Goal: Book appointment/travel/reservation

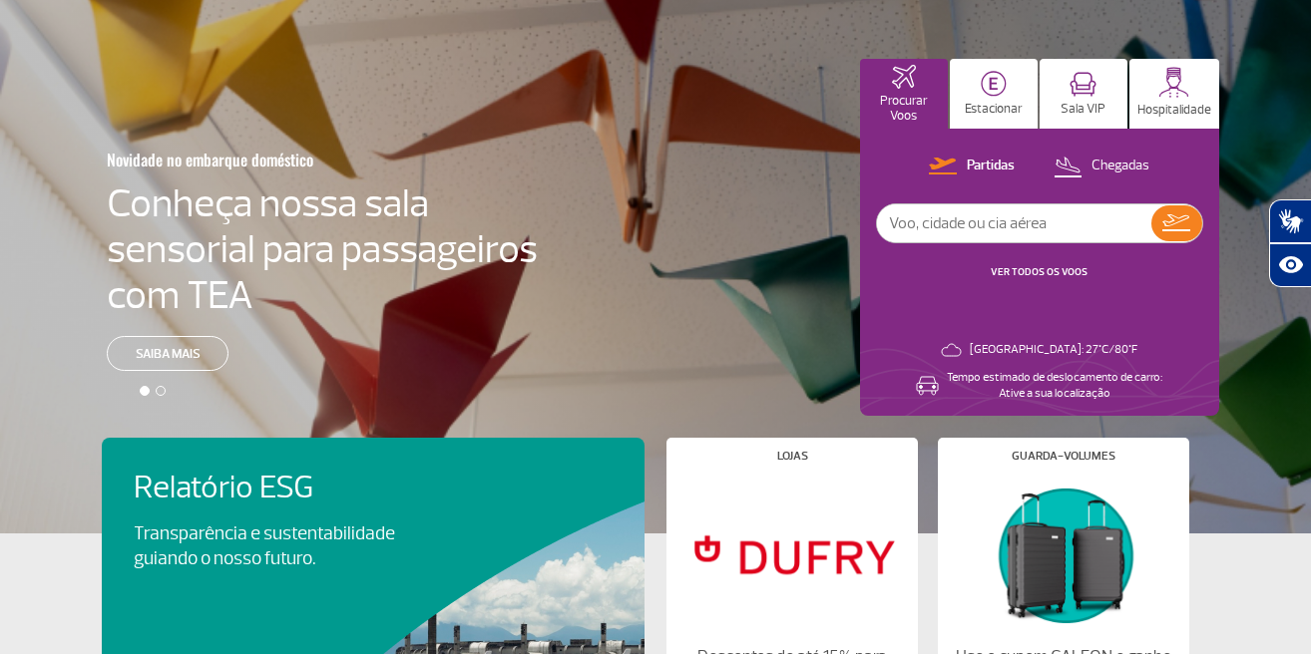
scroll to position [81, 0]
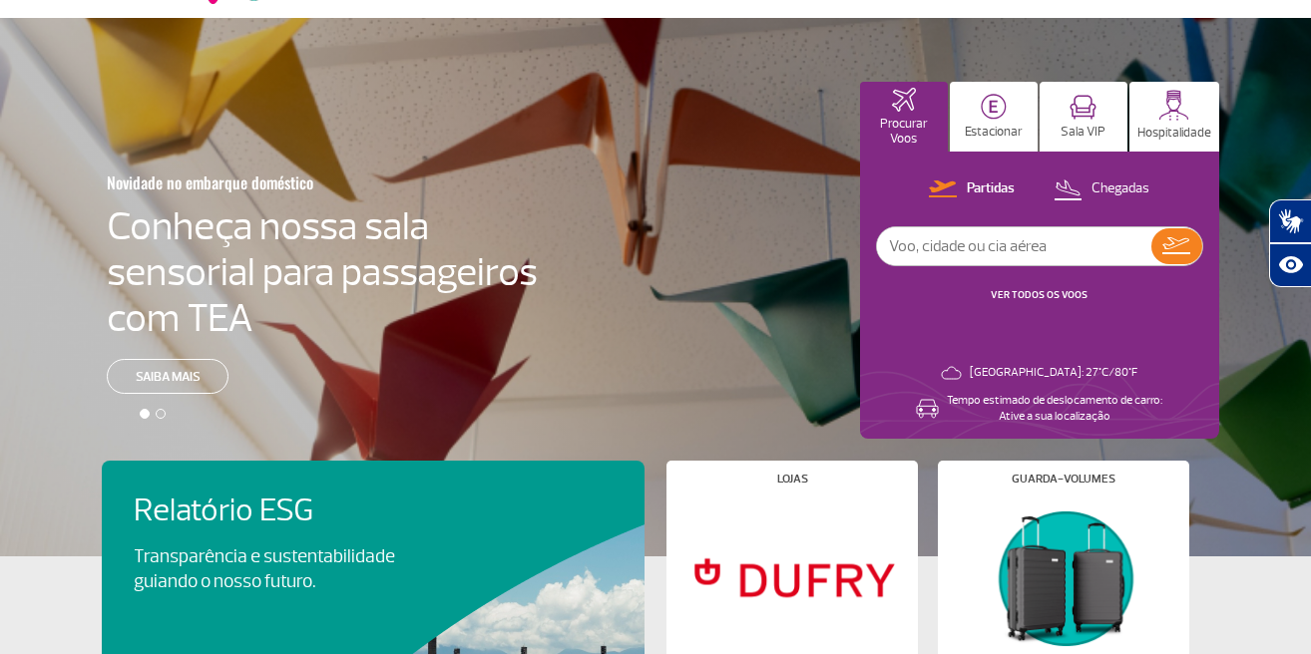
click at [995, 122] on button "Estacionar" at bounding box center [994, 117] width 88 height 70
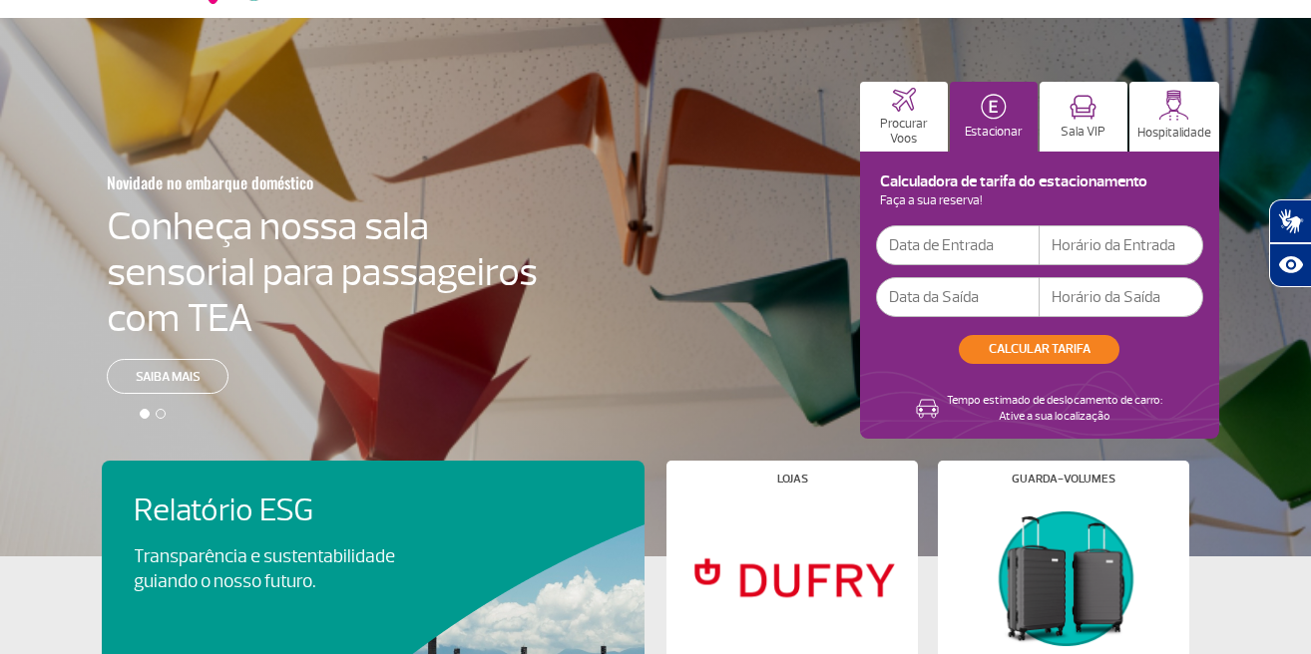
click at [1011, 253] on input "text" at bounding box center [958, 245] width 164 height 40
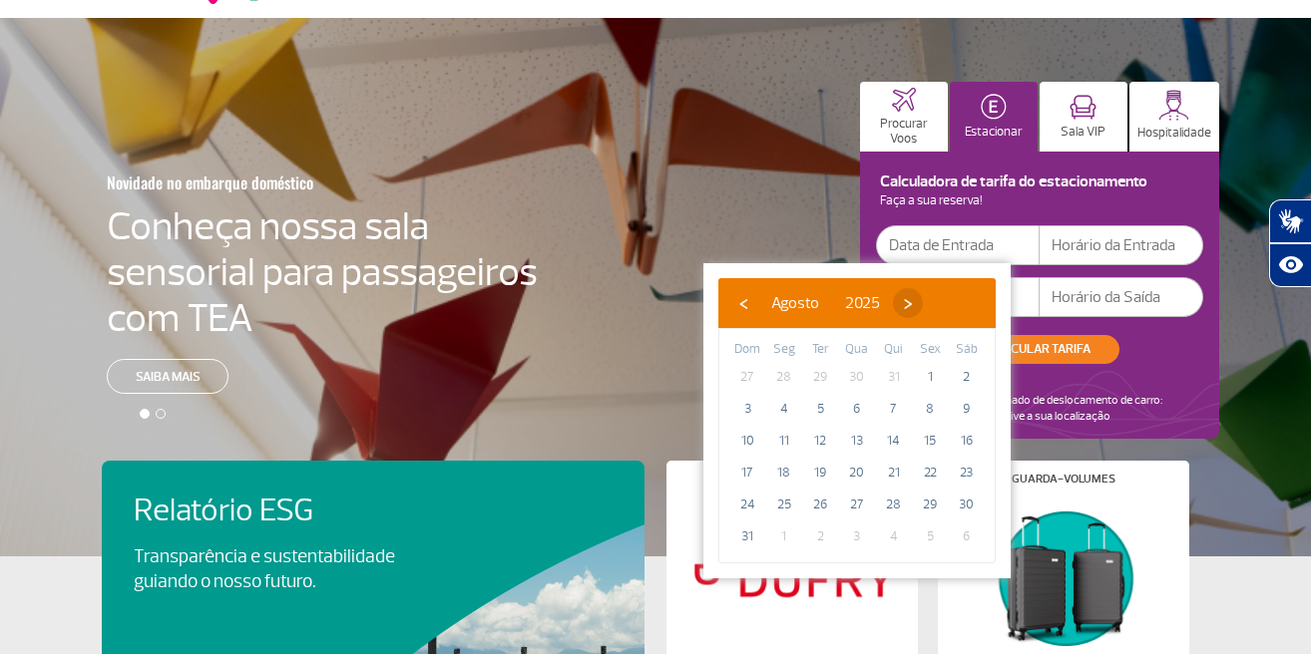
click at [923, 311] on span "›" at bounding box center [908, 303] width 30 height 30
click at [941, 311] on span "›" at bounding box center [926, 303] width 30 height 30
click at [929, 311] on span "›" at bounding box center [914, 303] width 30 height 30
click at [746, 295] on span "‹" at bounding box center [743, 303] width 30 height 30
click at [813, 435] on span "14" at bounding box center [820, 441] width 32 height 32
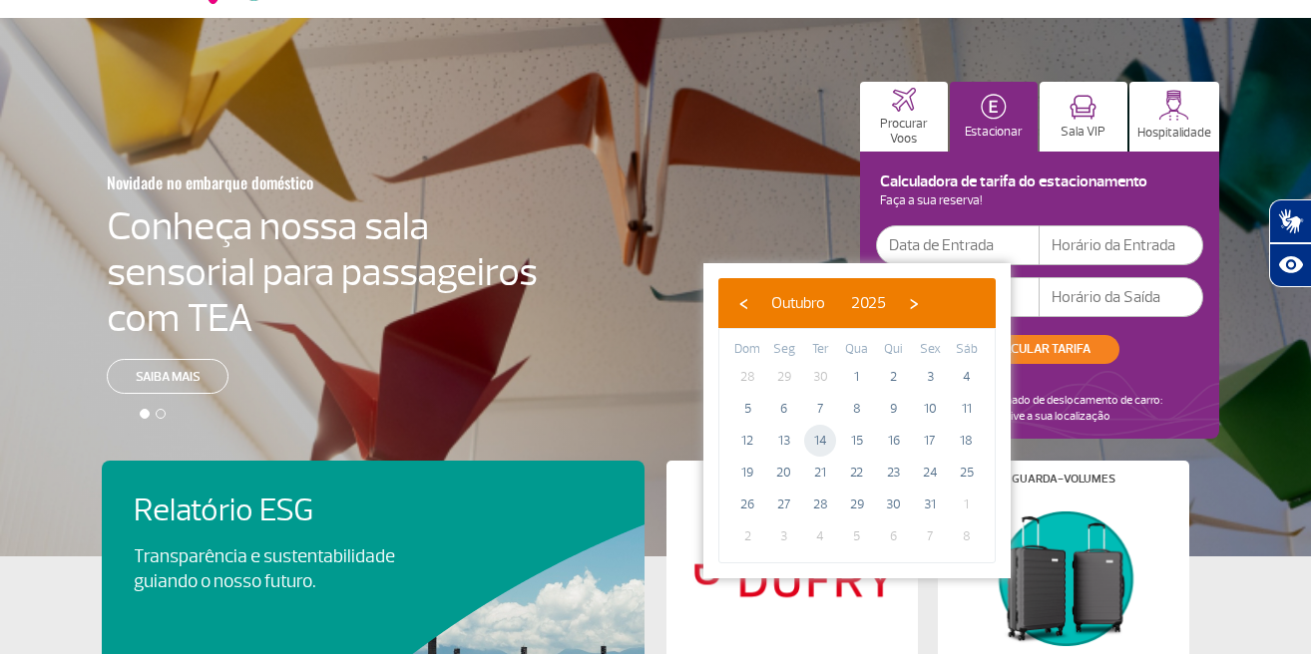
type input "[DATE]"
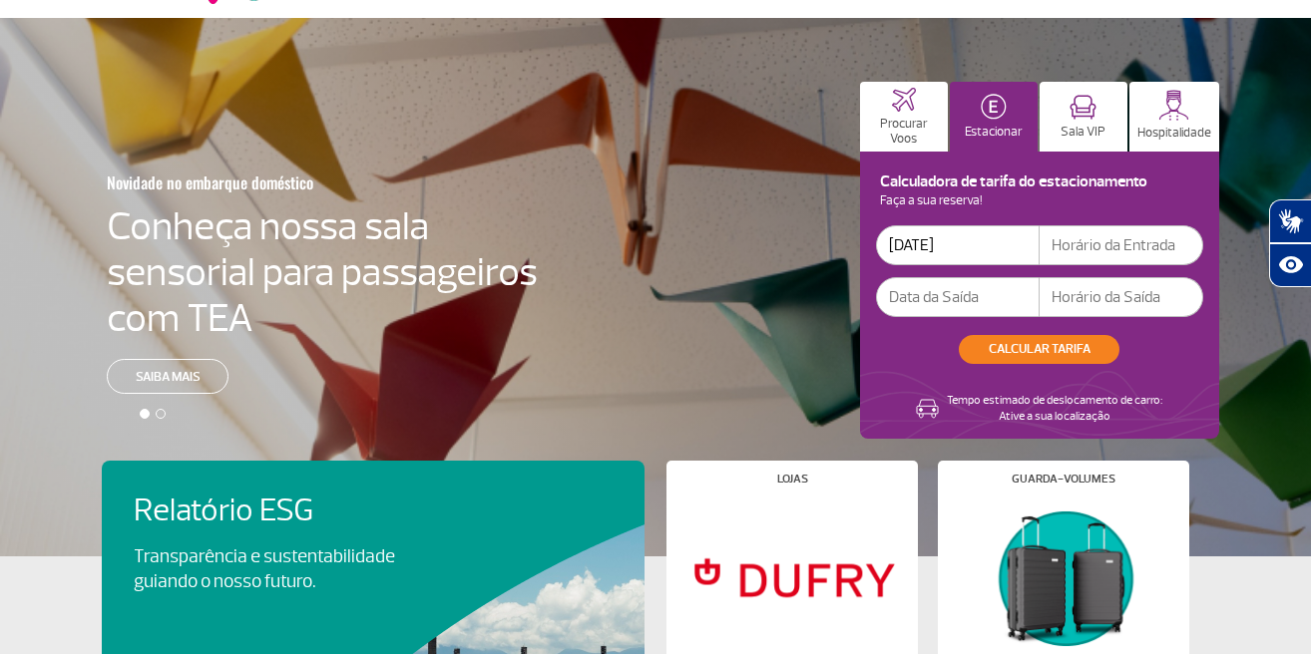
click at [1111, 251] on input "text" at bounding box center [1121, 245] width 164 height 40
type input "11:00"
click at [981, 285] on input "text" at bounding box center [958, 297] width 164 height 40
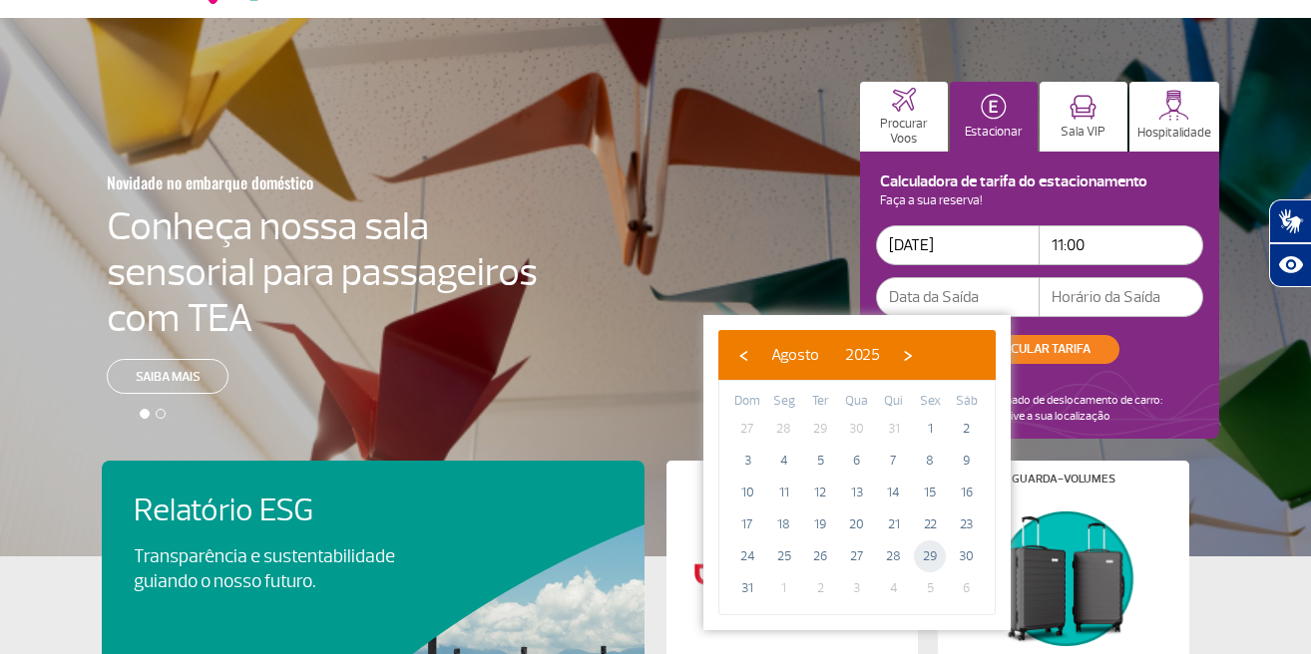
click at [926, 555] on span "29" at bounding box center [930, 557] width 32 height 32
type input "[DATE]"
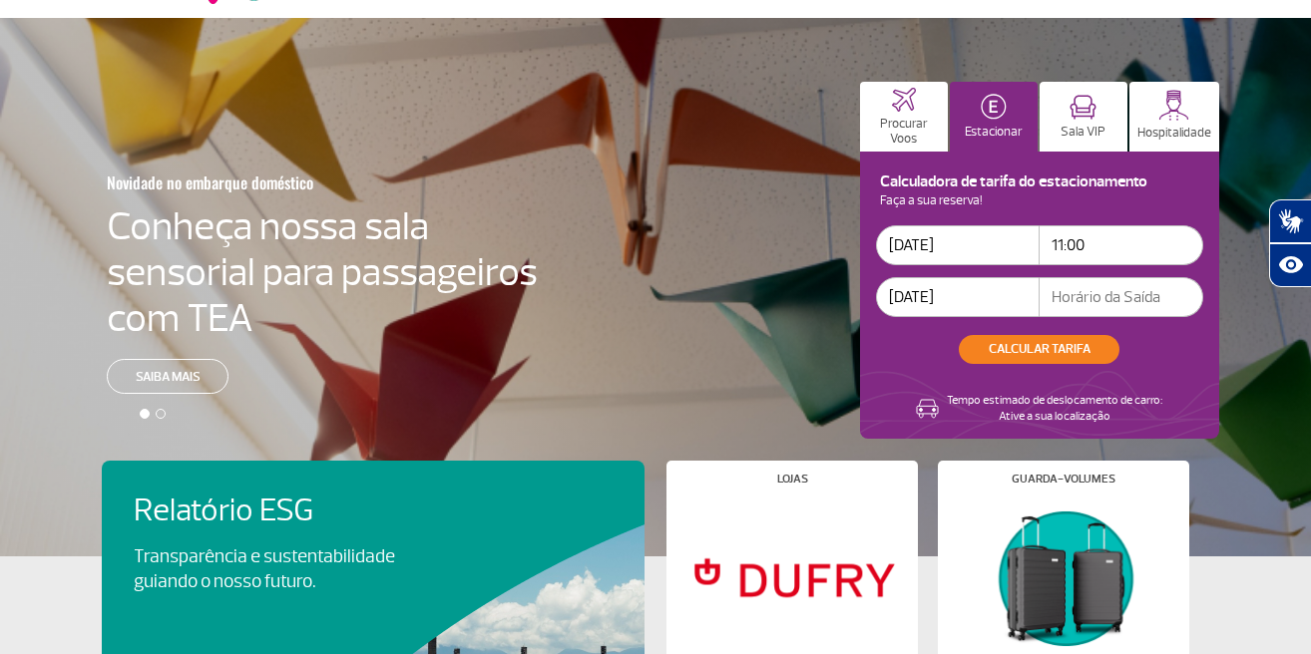
click at [1068, 295] on input "text" at bounding box center [1121, 297] width 164 height 40
type input "11:00"
click at [1029, 352] on button "CALCULAR TARIFA" at bounding box center [1039, 349] width 161 height 29
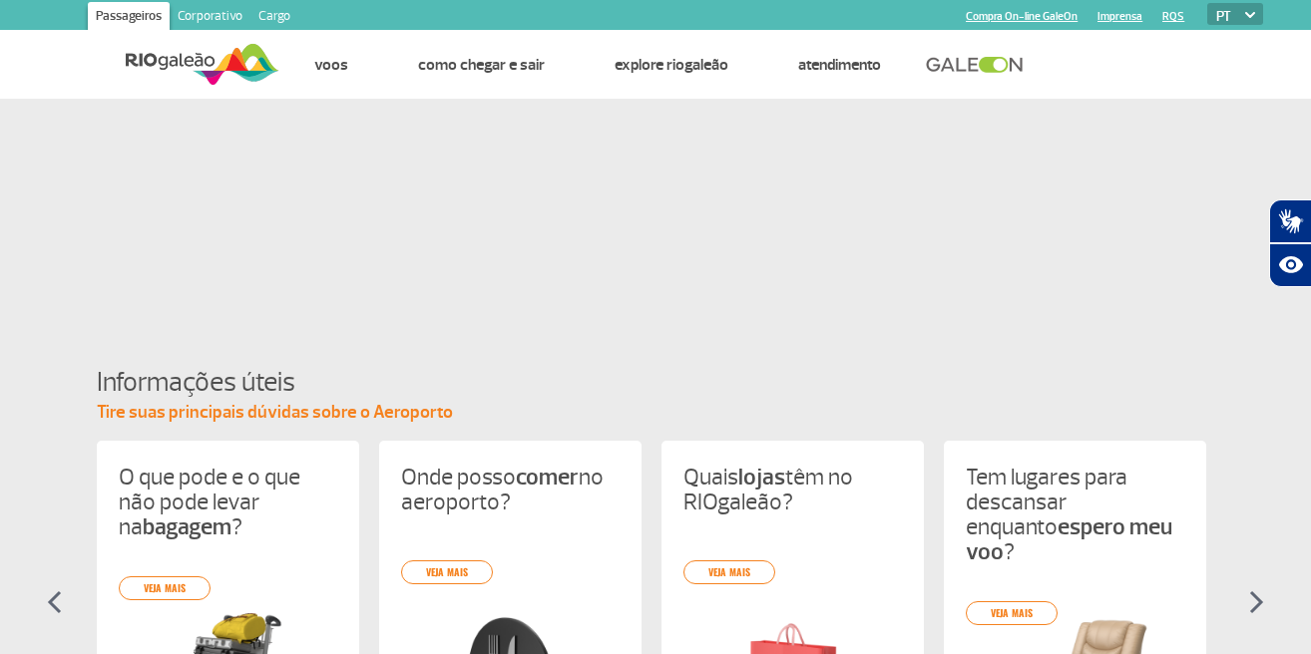
scroll to position [81, 0]
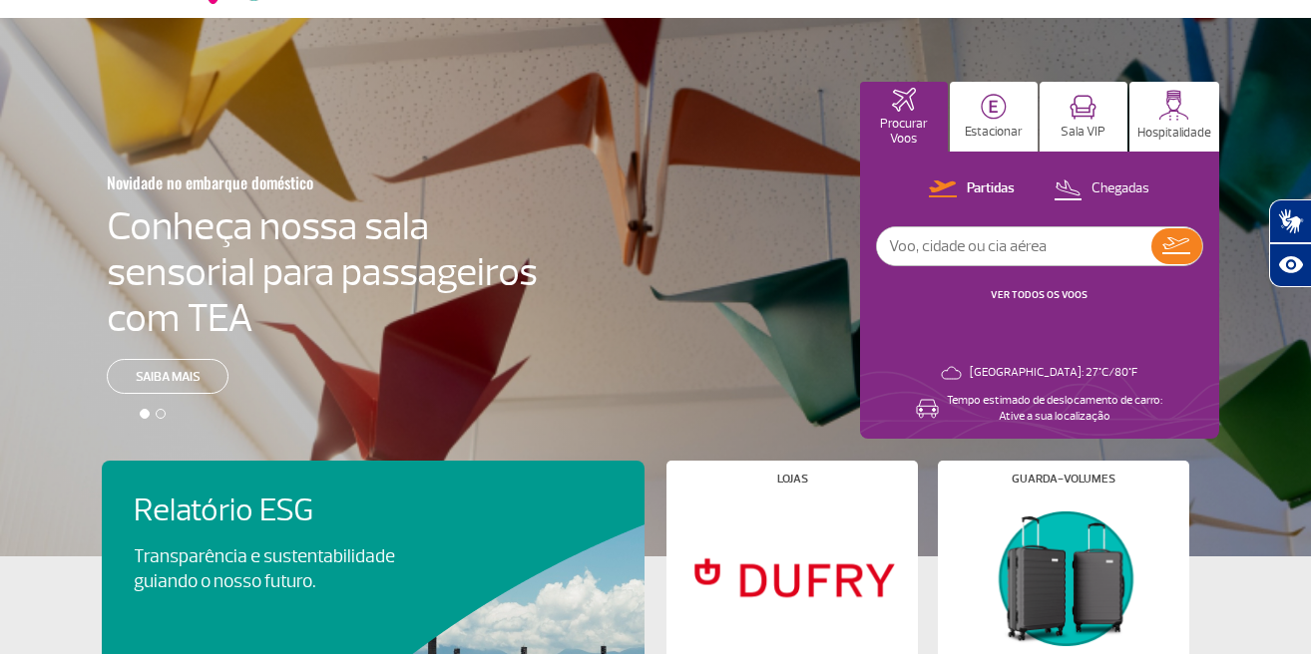
click at [1004, 122] on button "Estacionar" at bounding box center [994, 117] width 88 height 70
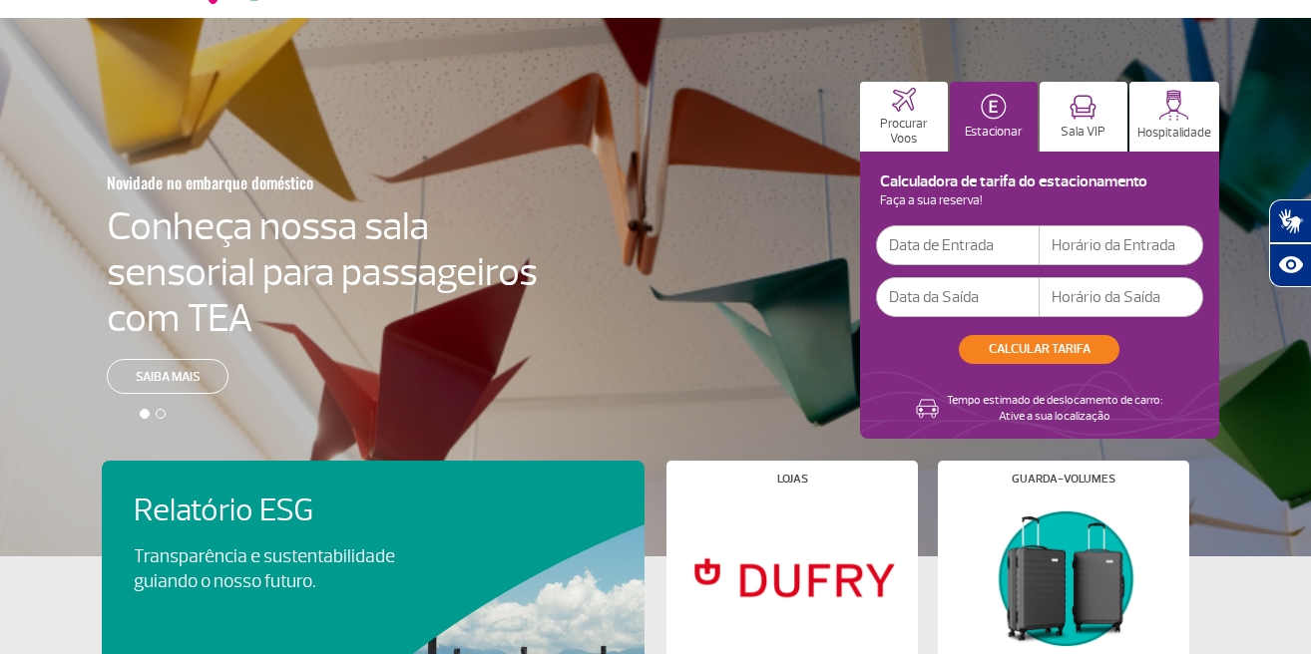
click at [986, 243] on input "text" at bounding box center [958, 245] width 164 height 40
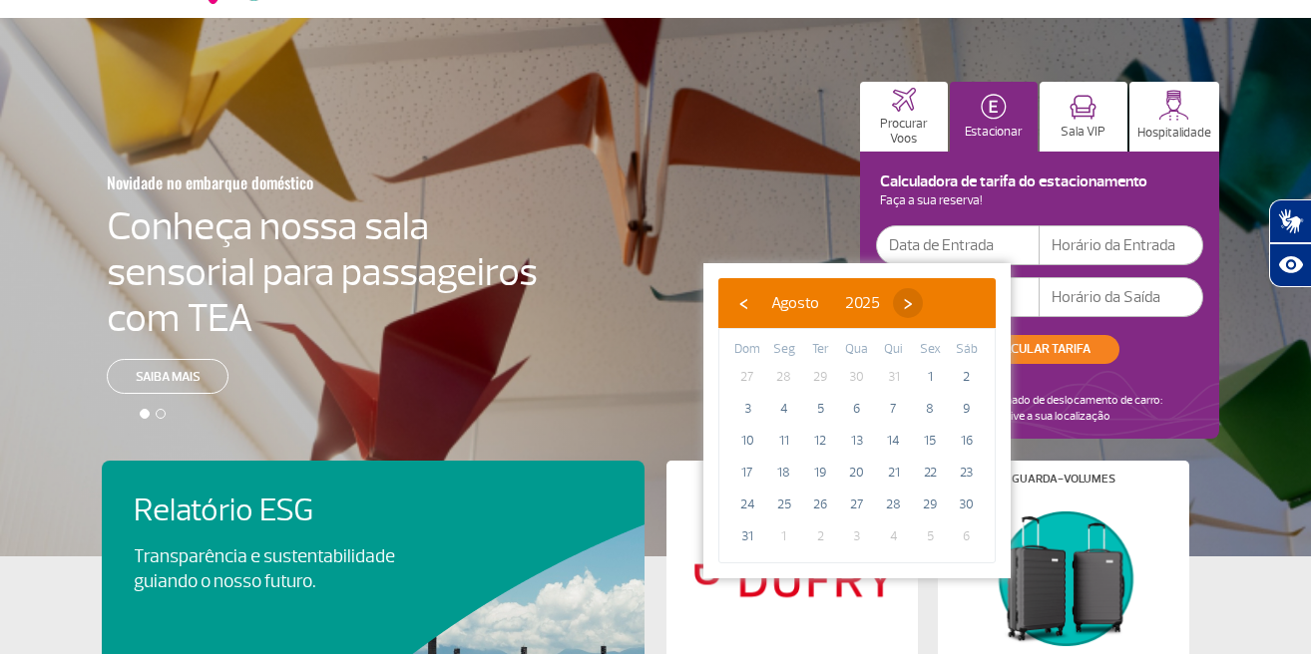
click at [923, 298] on span "›" at bounding box center [908, 303] width 30 height 30
click at [941, 298] on span "›" at bounding box center [926, 303] width 30 height 30
click at [944, 298] on span "›" at bounding box center [929, 303] width 30 height 30
click at [734, 291] on span "‹" at bounding box center [743, 303] width 30 height 30
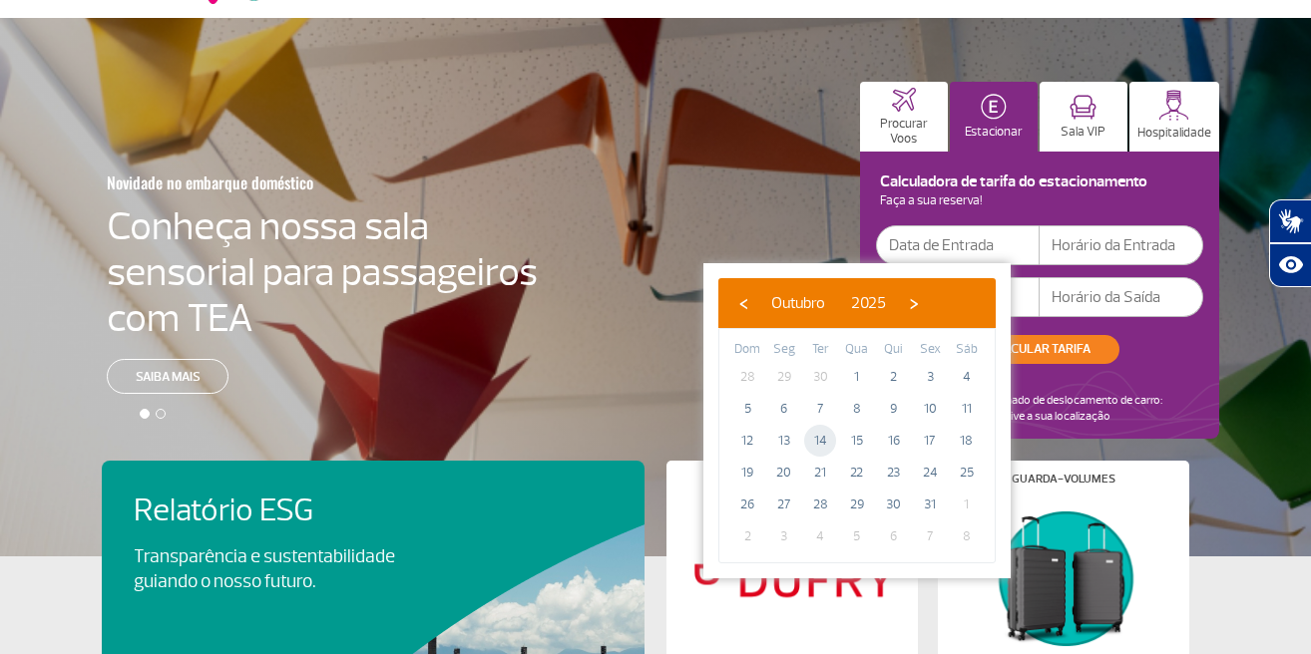
click at [819, 438] on span "14" at bounding box center [820, 441] width 32 height 32
type input "[DATE]"
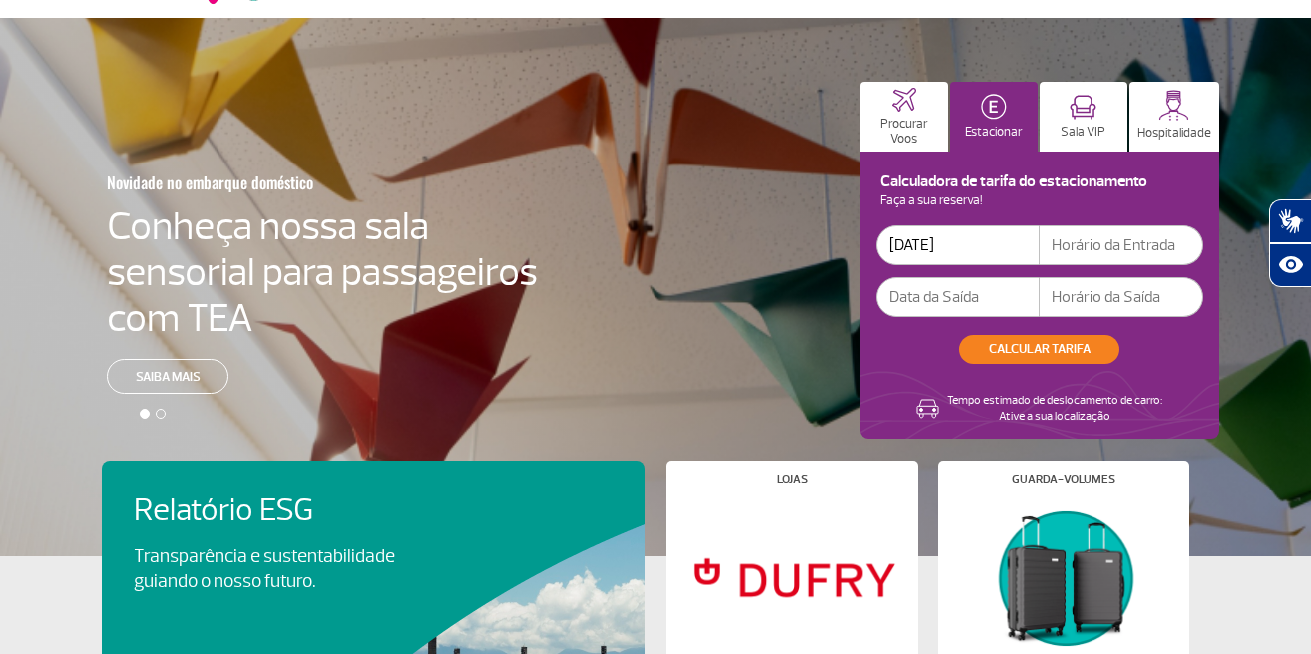
click at [1086, 237] on input "text" at bounding box center [1121, 245] width 164 height 40
type input "11:00"
click at [980, 307] on input "text" at bounding box center [958, 297] width 164 height 40
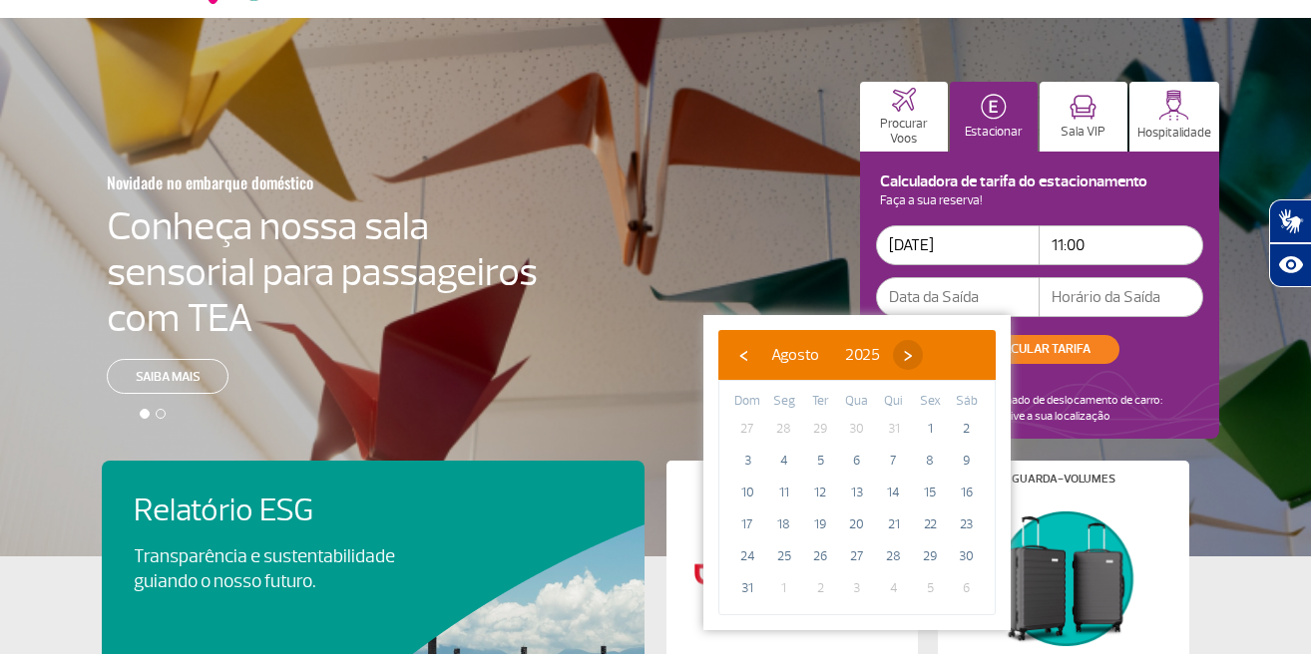
click at [923, 352] on span "›" at bounding box center [908, 355] width 30 height 30
click at [941, 352] on span "›" at bounding box center [926, 355] width 30 height 30
click at [822, 553] on span "28" at bounding box center [820, 557] width 32 height 32
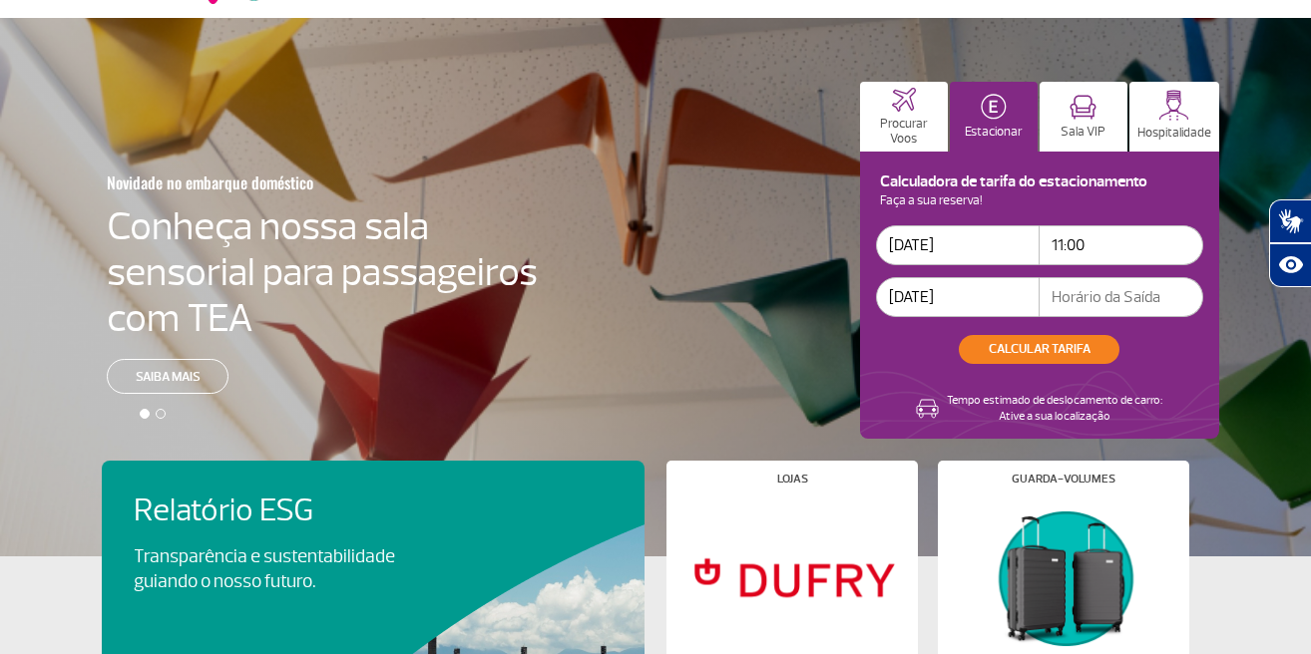
click at [1012, 284] on input "[DATE]" at bounding box center [958, 297] width 164 height 40
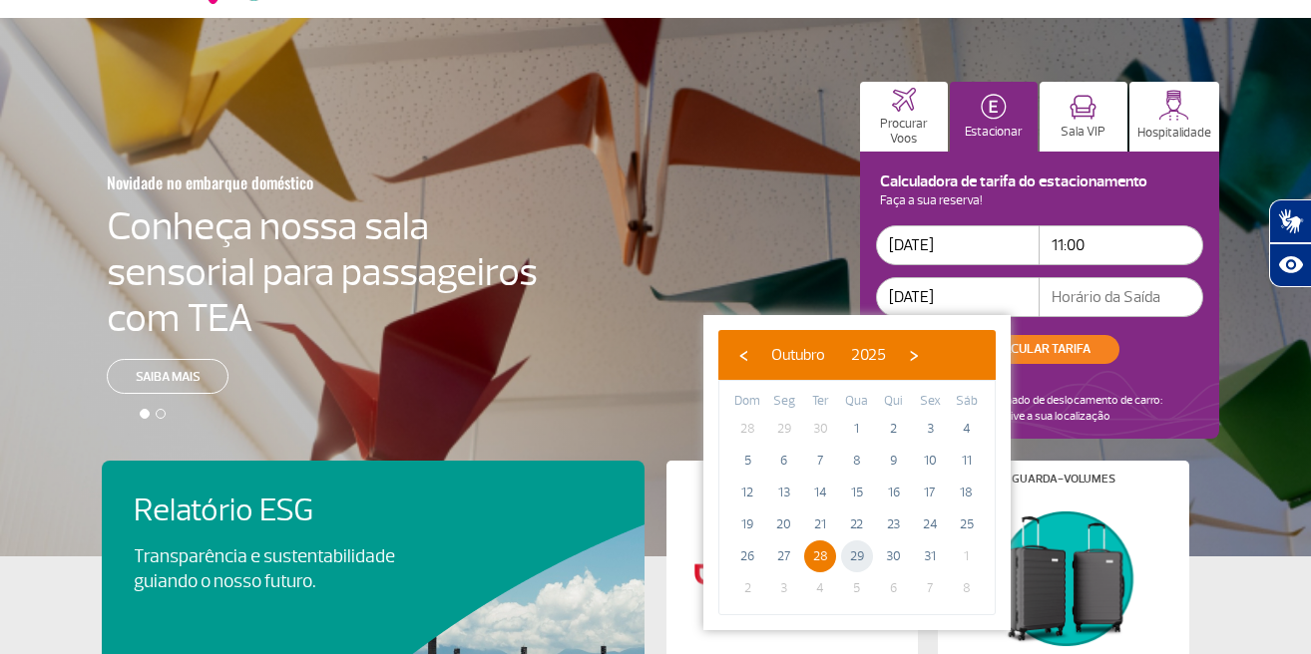
click at [852, 554] on span "29" at bounding box center [857, 557] width 32 height 32
type input "[DATE]"
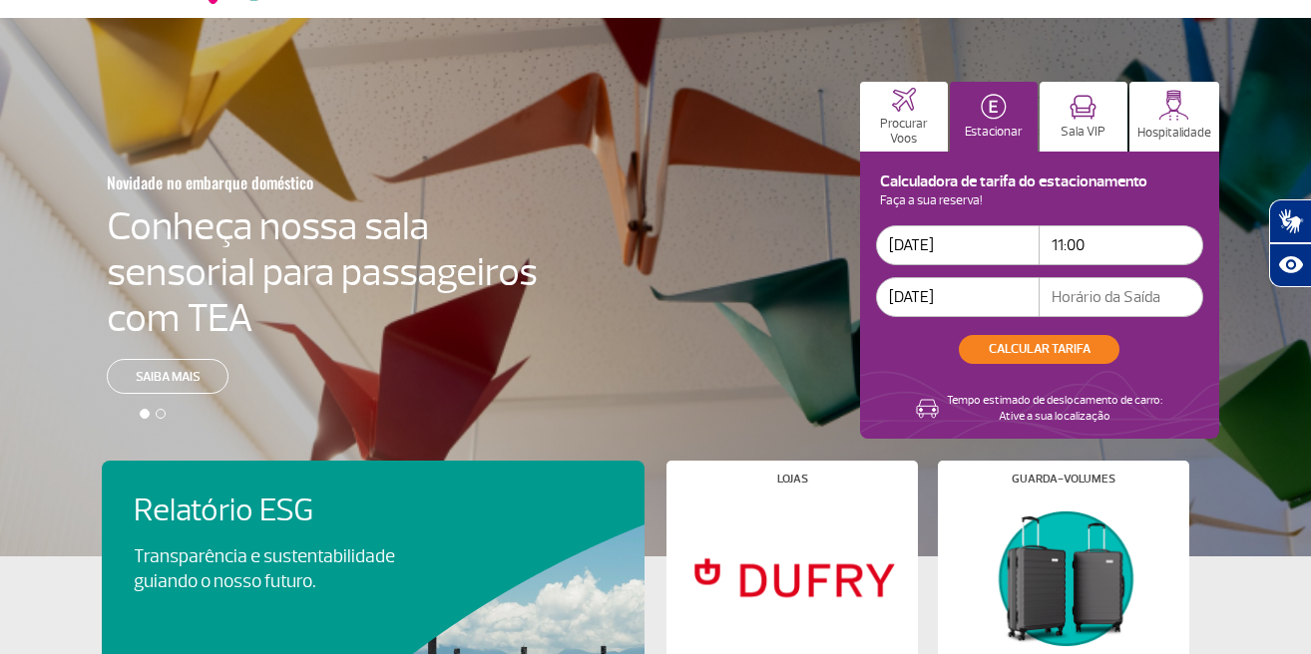
click at [1075, 293] on input "text" at bounding box center [1121, 297] width 164 height 40
type input "11:00"
click at [1030, 359] on button "CALCULAR TARIFA" at bounding box center [1039, 349] width 161 height 29
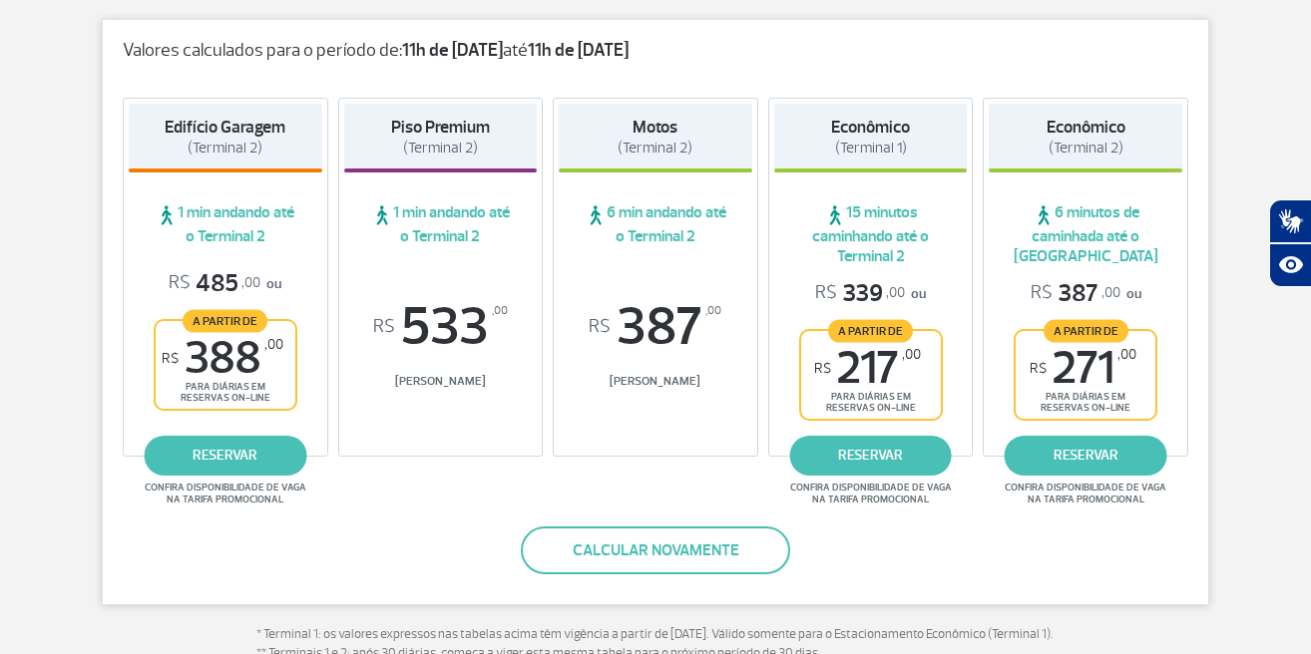
scroll to position [342, 0]
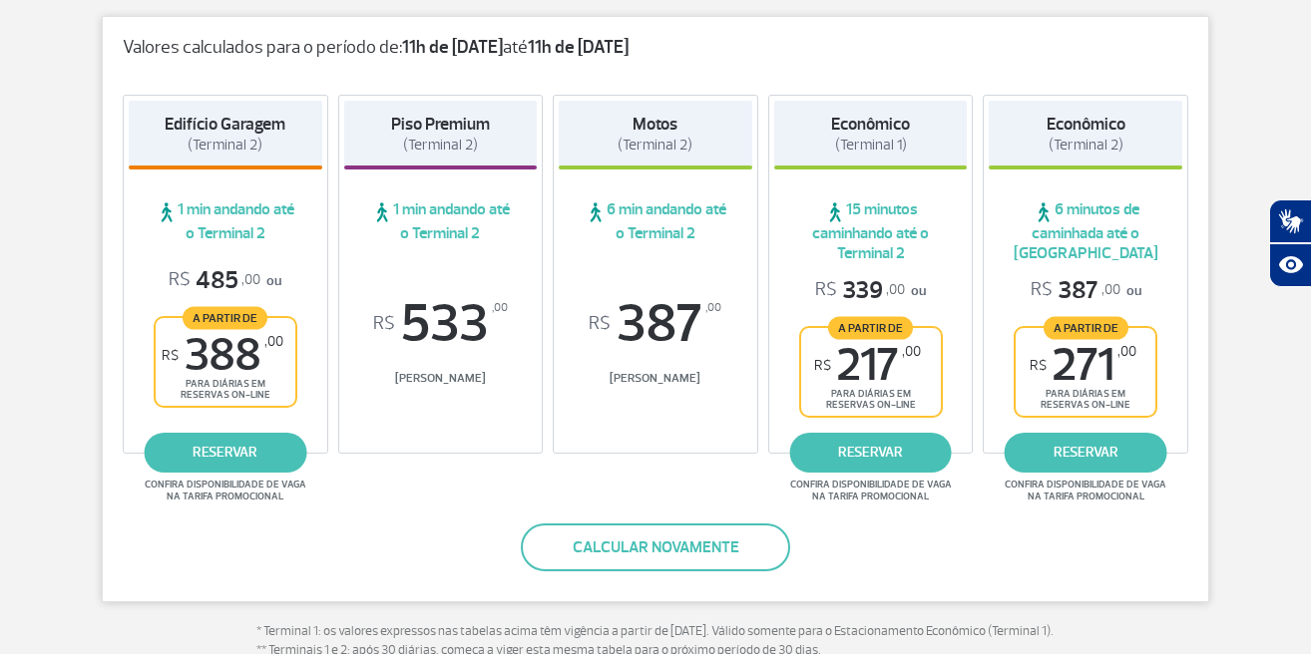
click at [1011, 516] on div "Valores calculados para o período de: 11h de [DATE] até 11h de [DATE] Edifício …" at bounding box center [655, 309] width 1107 height 587
click at [874, 442] on link "reservar" at bounding box center [870, 453] width 163 height 40
